Goal: Transaction & Acquisition: Purchase product/service

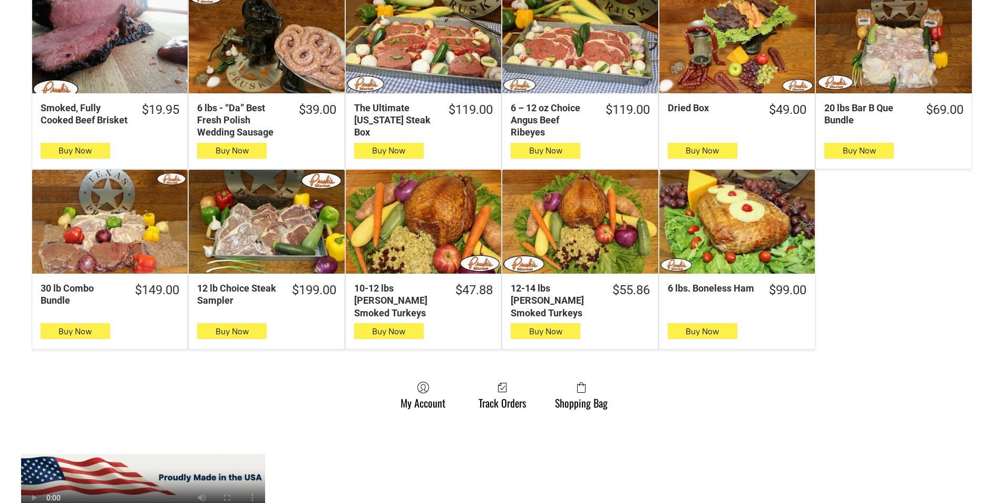
scroll to position [580, 0]
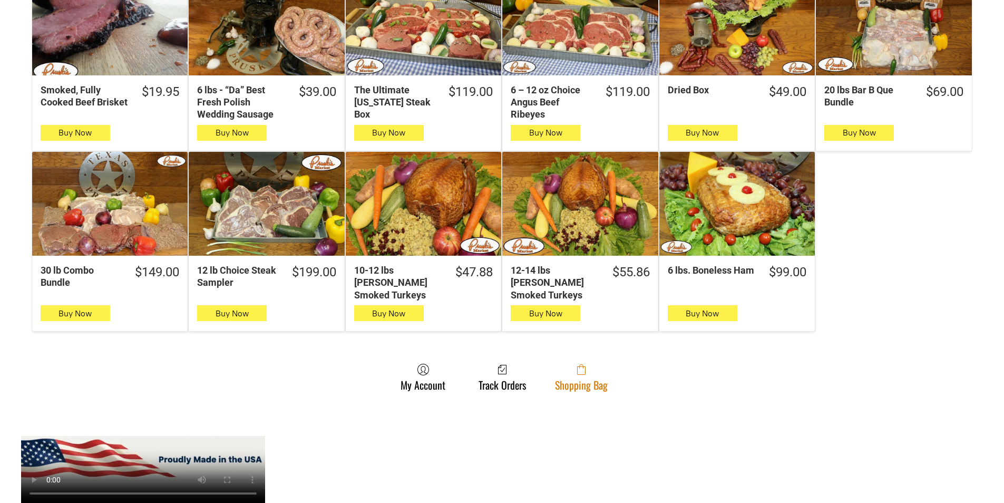
click at [600, 366] on link "Shopping Bag" at bounding box center [581, 377] width 63 height 28
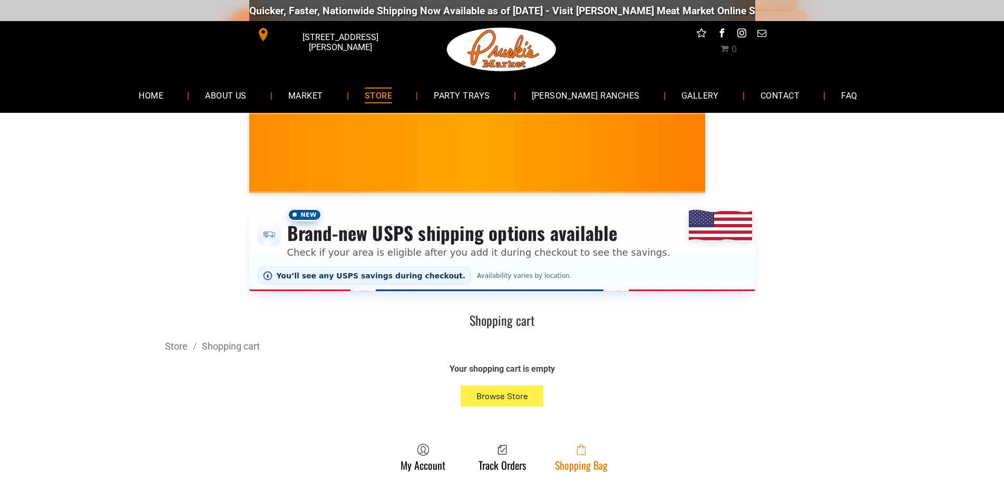
click at [605, 462] on link "Shopping Bag" at bounding box center [581, 457] width 63 height 28
click at [558, 454] on span at bounding box center [581, 449] width 53 height 13
click at [568, 465] on link "Shopping Bag" at bounding box center [581, 457] width 63 height 28
